Goal: Information Seeking & Learning: Find specific page/section

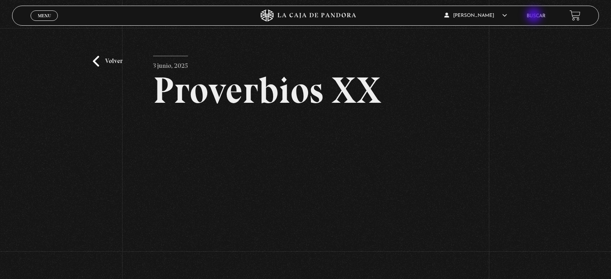
scroll to position [66, 0]
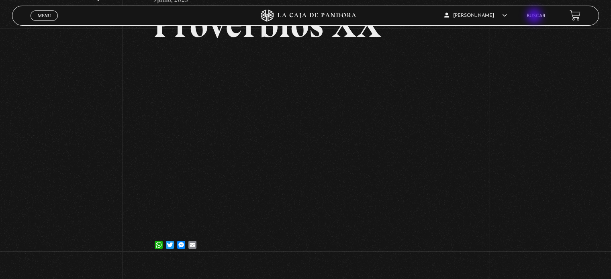
click at [535, 16] on link "Buscar" at bounding box center [536, 16] width 19 height 5
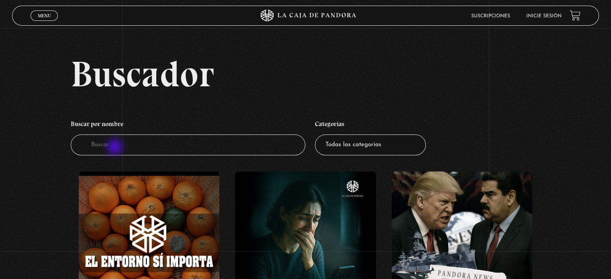
click at [116, 148] on input "Buscador" at bounding box center [188, 145] width 235 height 21
type input "mar"
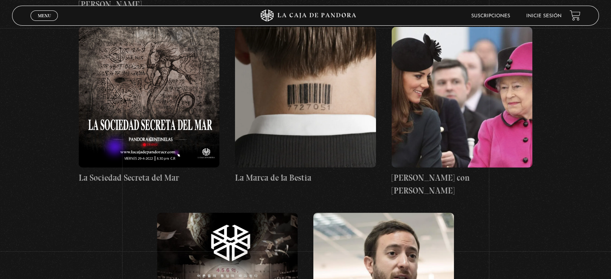
scroll to position [356, 0]
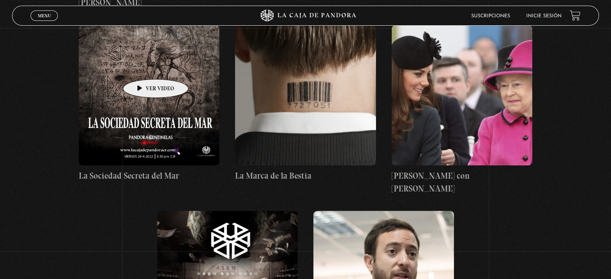
click at [143, 67] on figure at bounding box center [149, 95] width 141 height 141
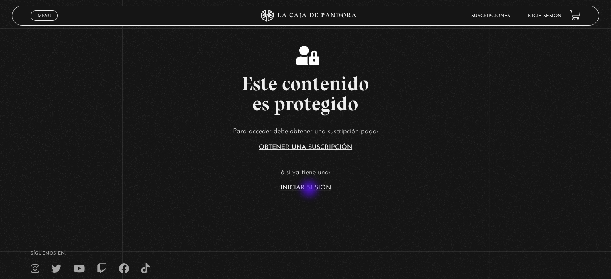
click at [310, 190] on link "Iniciar Sesión" at bounding box center [306, 188] width 51 height 6
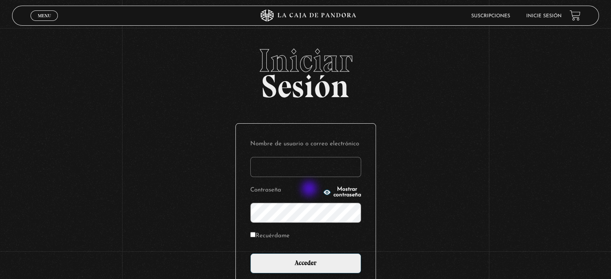
type input "Zuly"
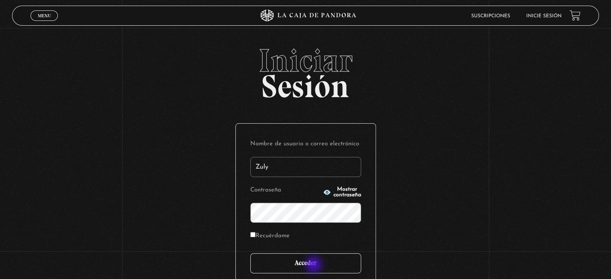
click at [315, 266] on input "Acceder" at bounding box center [305, 264] width 111 height 20
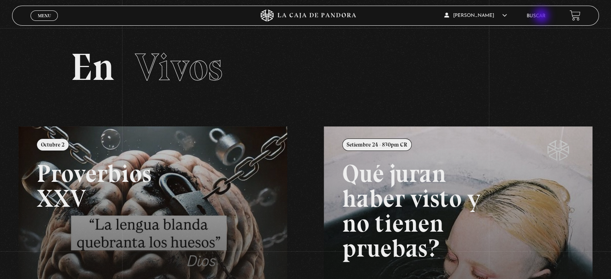
click at [543, 16] on link "Buscar" at bounding box center [536, 16] width 19 height 5
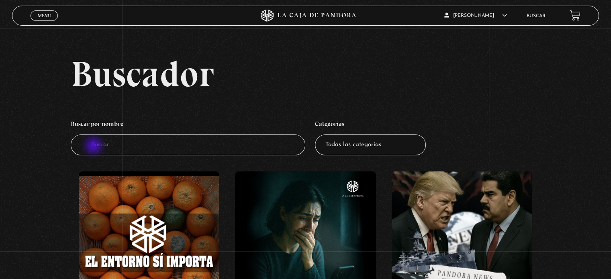
click at [94, 147] on input "Buscador" at bounding box center [188, 145] width 235 height 21
type input "mar"
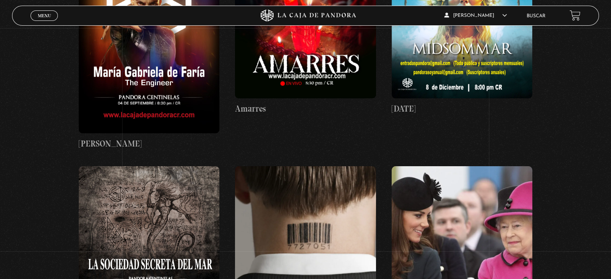
scroll to position [217, 0]
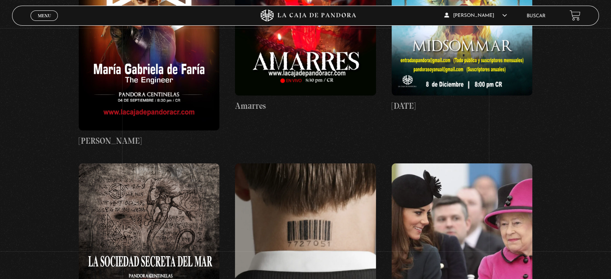
click at [185, 211] on figure at bounding box center [149, 234] width 141 height 141
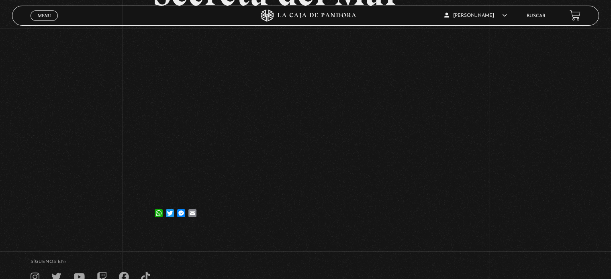
scroll to position [135, 0]
click at [280, 222] on article "29 abril, 2022 La Sociedad Secreta del Mar WhatsApp Twitter Messenger Email" at bounding box center [305, 72] width 305 height 303
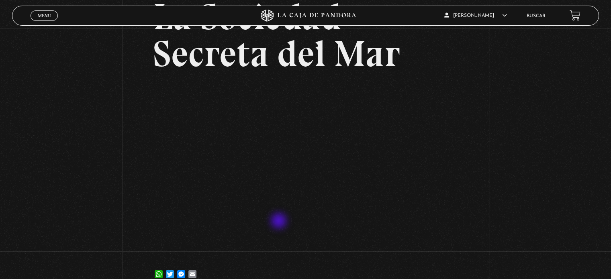
scroll to position [73, 0]
click at [564, 174] on div "Volver 29 abril, 2022 La Sociedad Secreta del Mar WhatsApp Twitter Messenger Em…" at bounding box center [305, 124] width 611 height 338
